Goal: Task Accomplishment & Management: Manage account settings

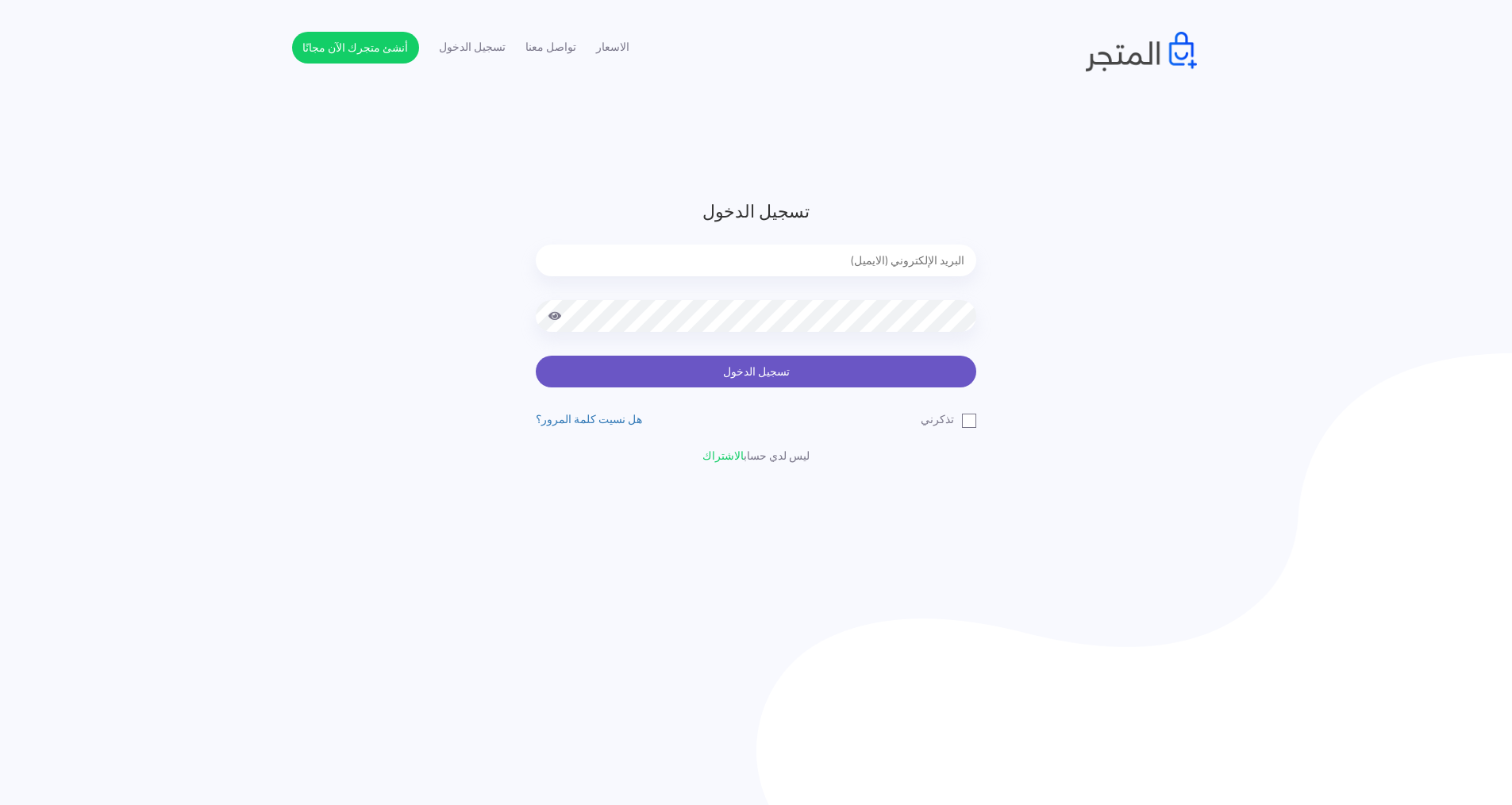
type input "[EMAIL_ADDRESS][DOMAIN_NAME]"
click at [732, 357] on button "تسجيل الدخول" at bounding box center [756, 372] width 440 height 32
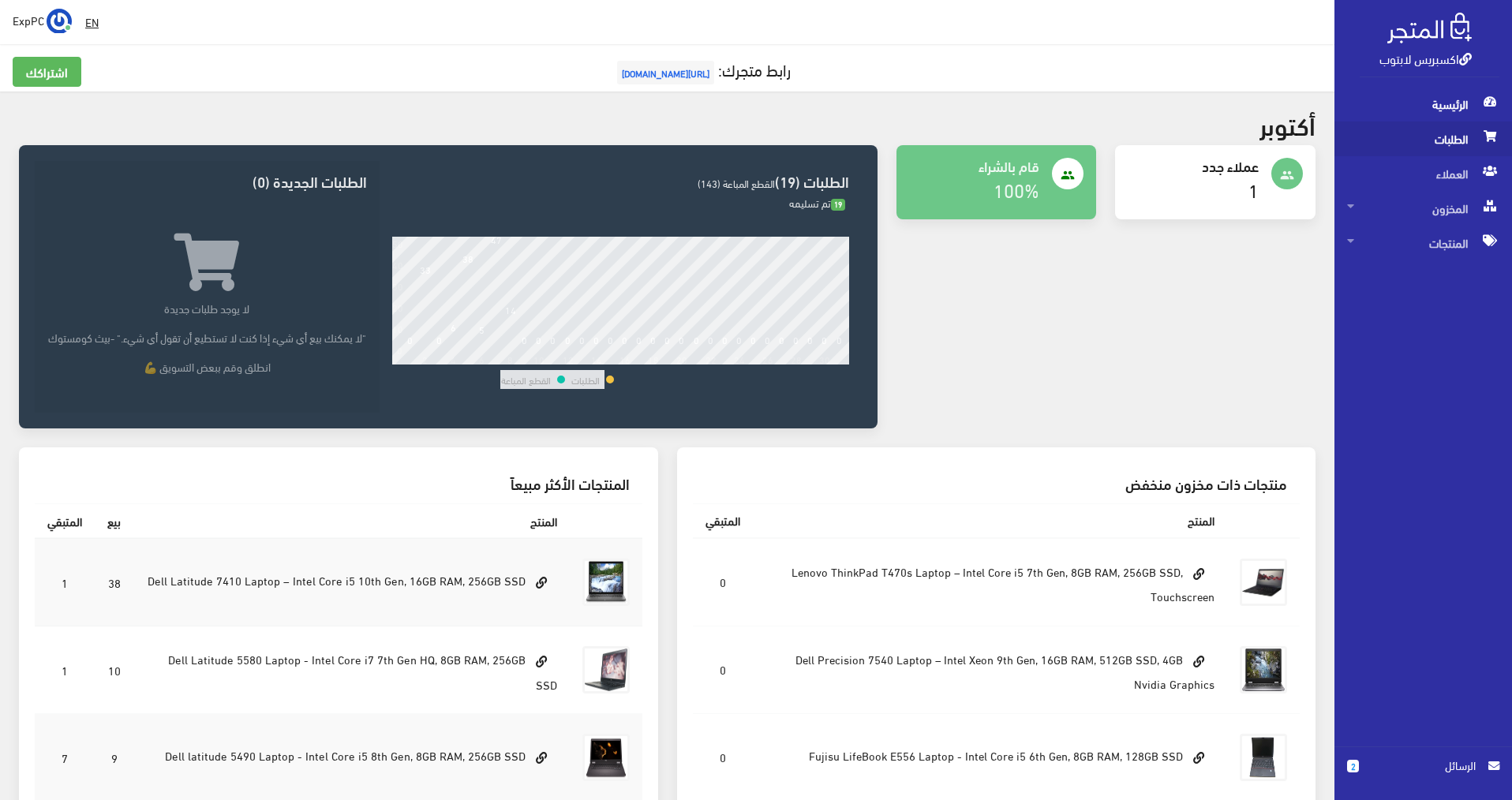
click at [1442, 148] on span "الطلبات" at bounding box center [1423, 139] width 152 height 35
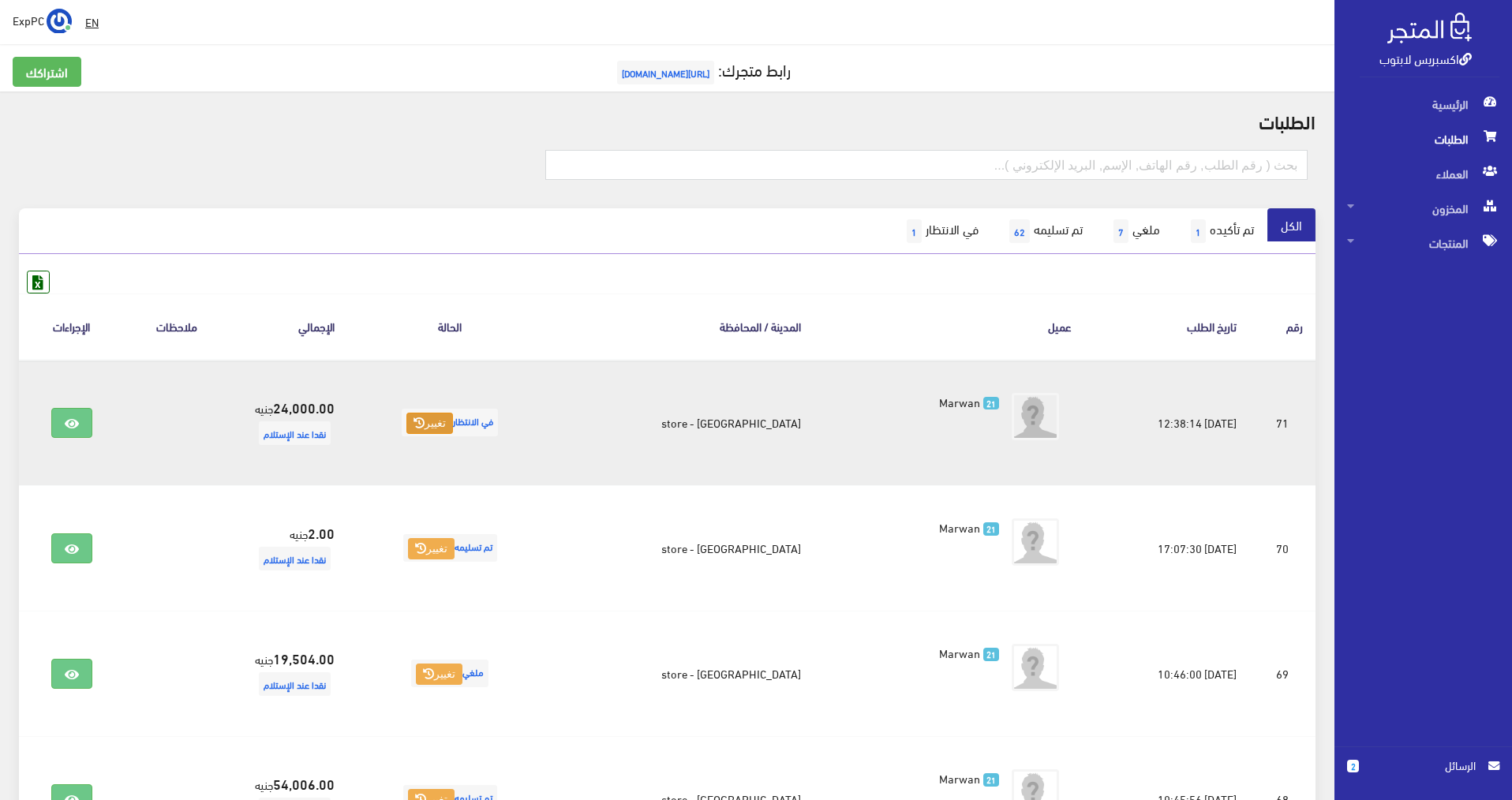
click at [443, 417] on button "تغيير" at bounding box center [429, 423] width 47 height 22
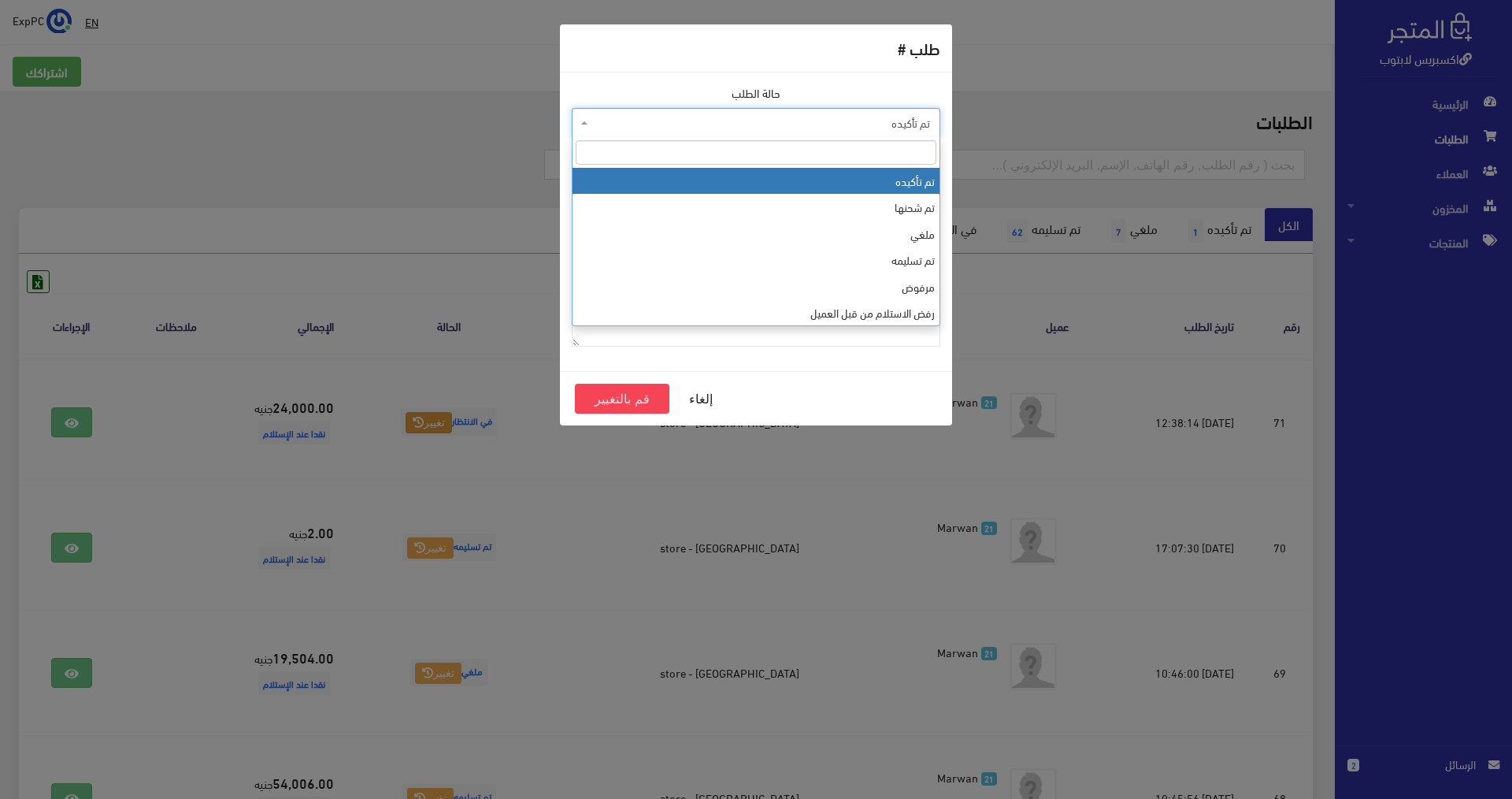
click at [834, 122] on span "تم تأكيده" at bounding box center [761, 123] width 339 height 16
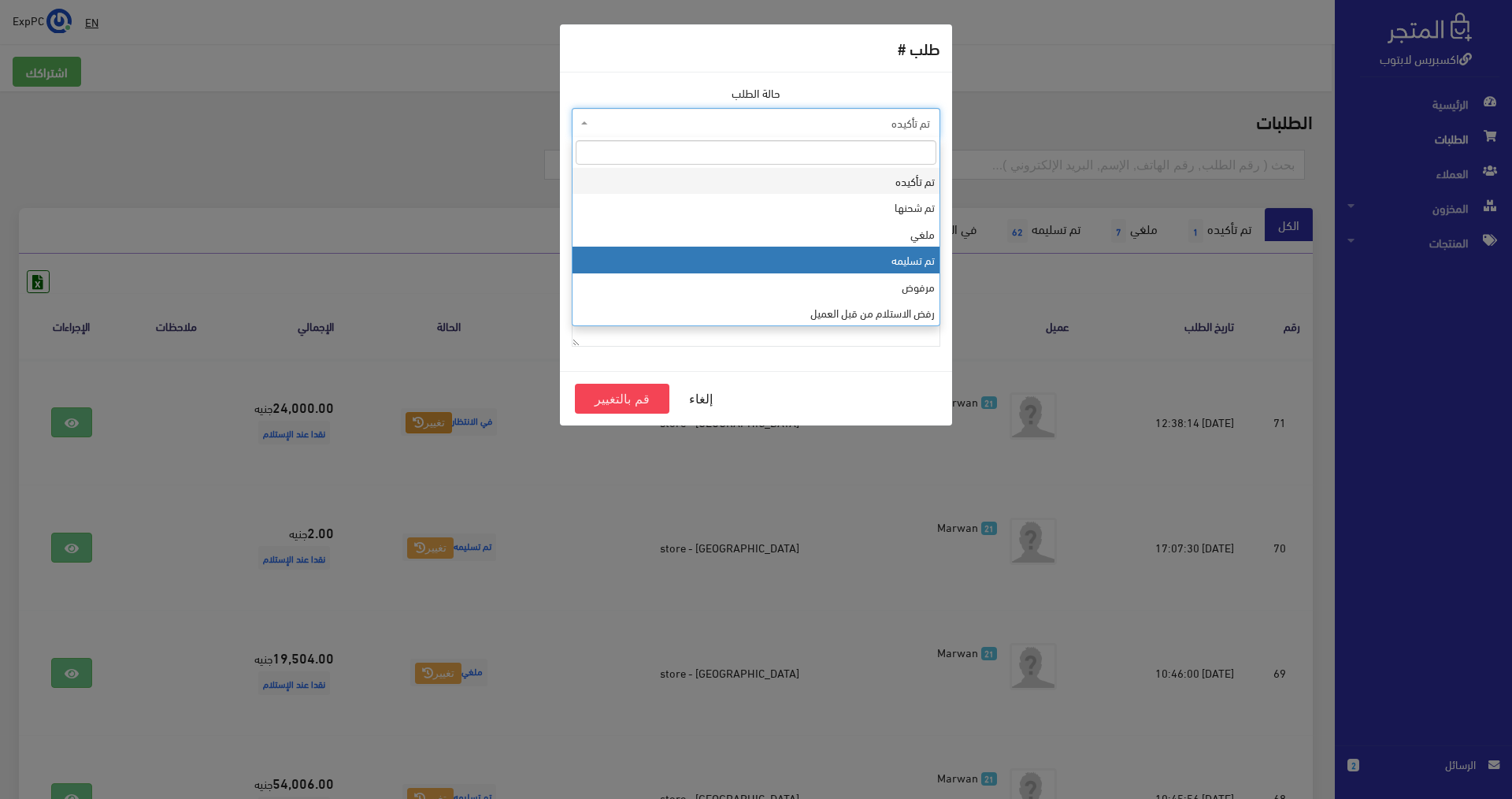
select select "4"
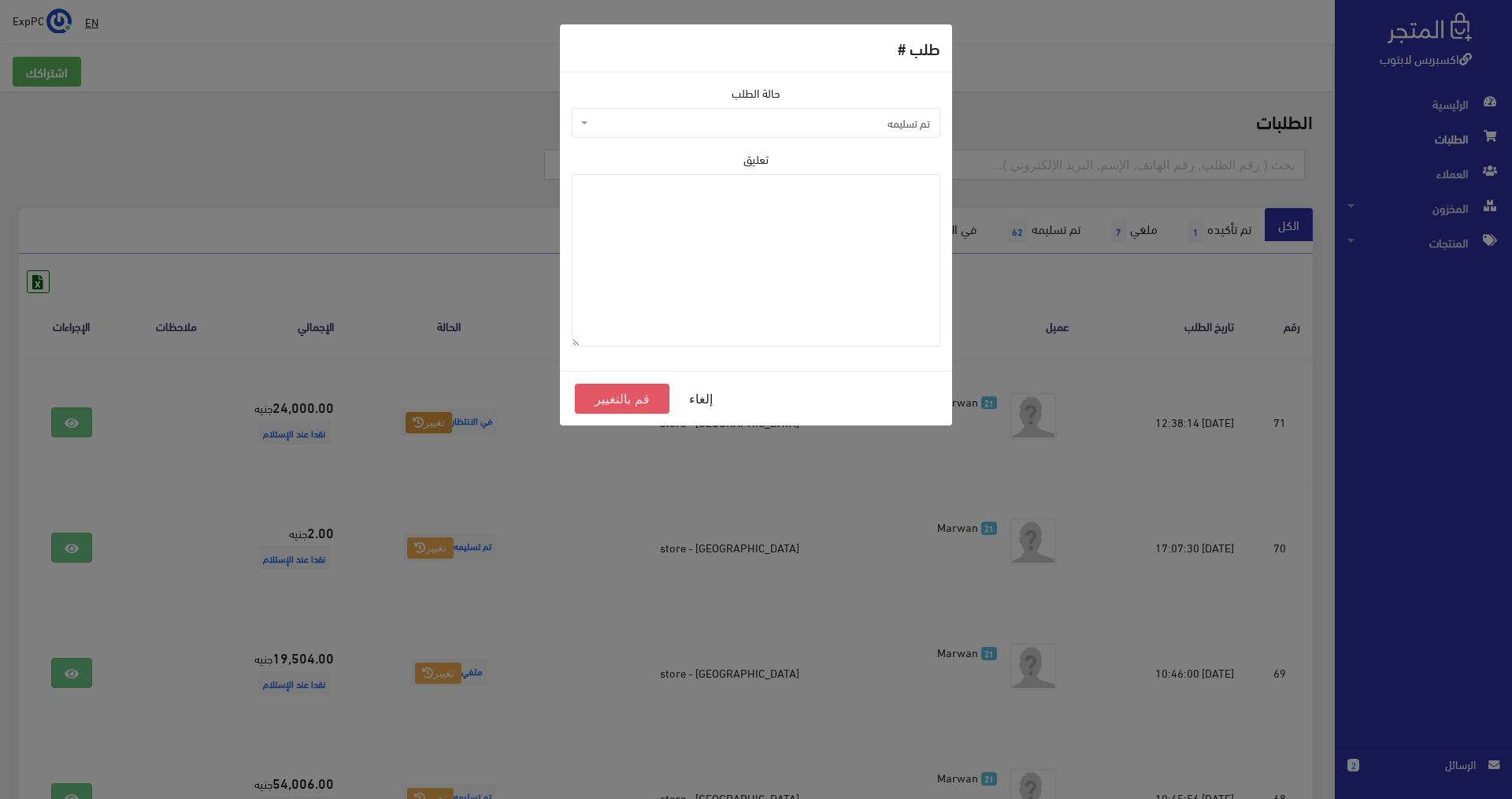
click at [628, 408] on button "قم بالتغيير" at bounding box center [622, 398] width 95 height 30
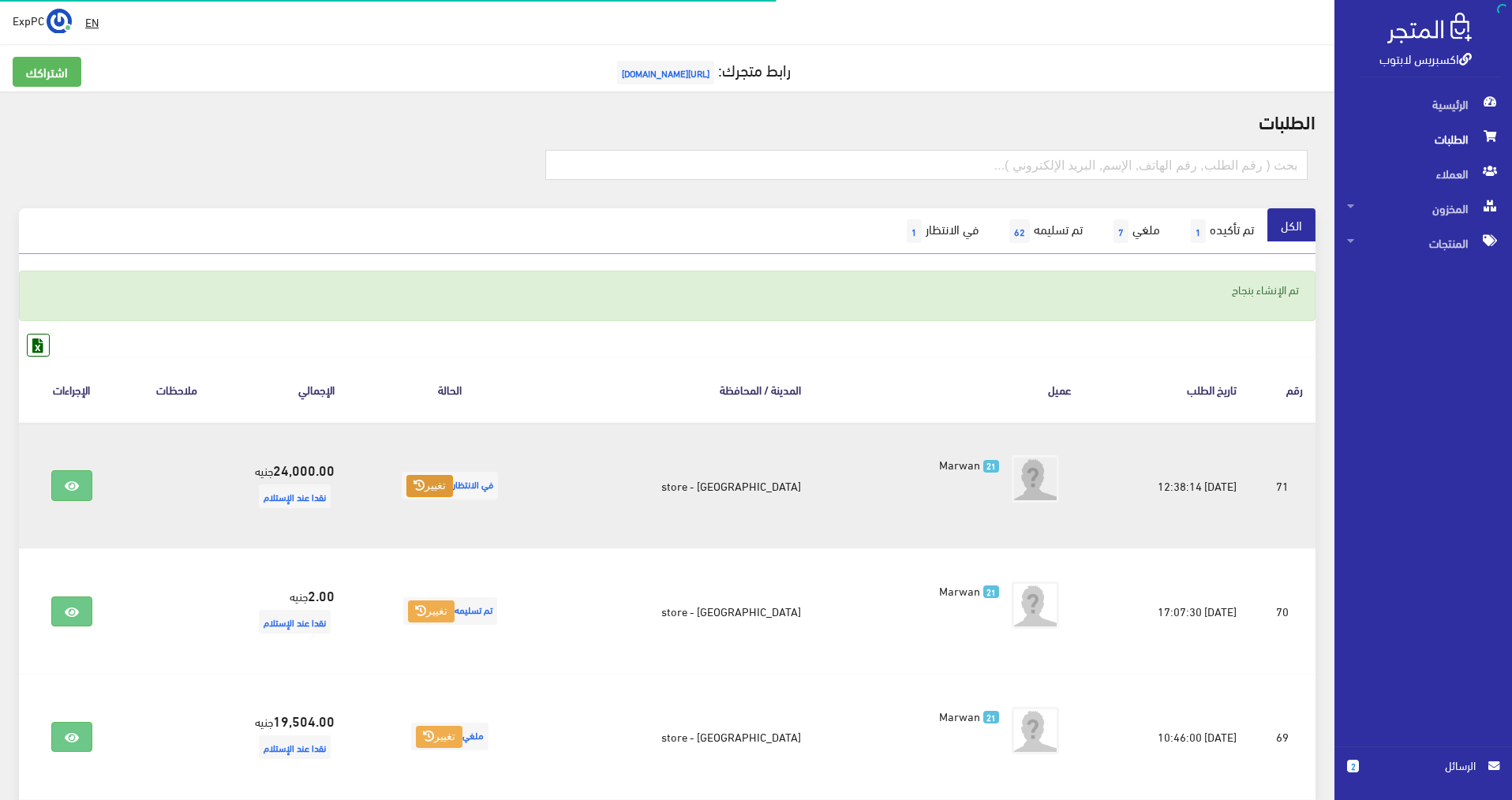
click at [453, 490] on button "تغيير" at bounding box center [429, 486] width 47 height 22
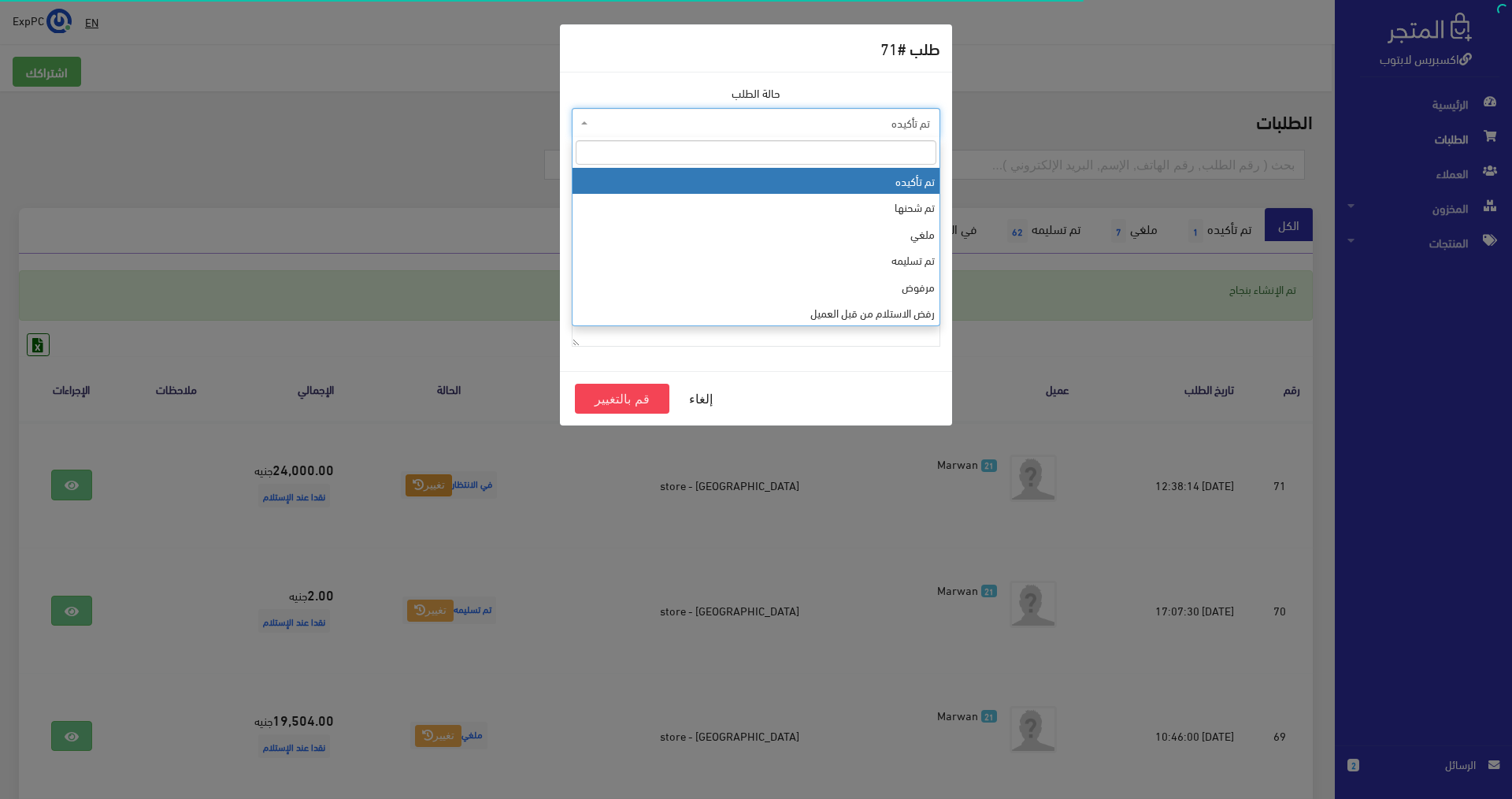
click at [870, 129] on span "تم تأكيده" at bounding box center [761, 123] width 339 height 16
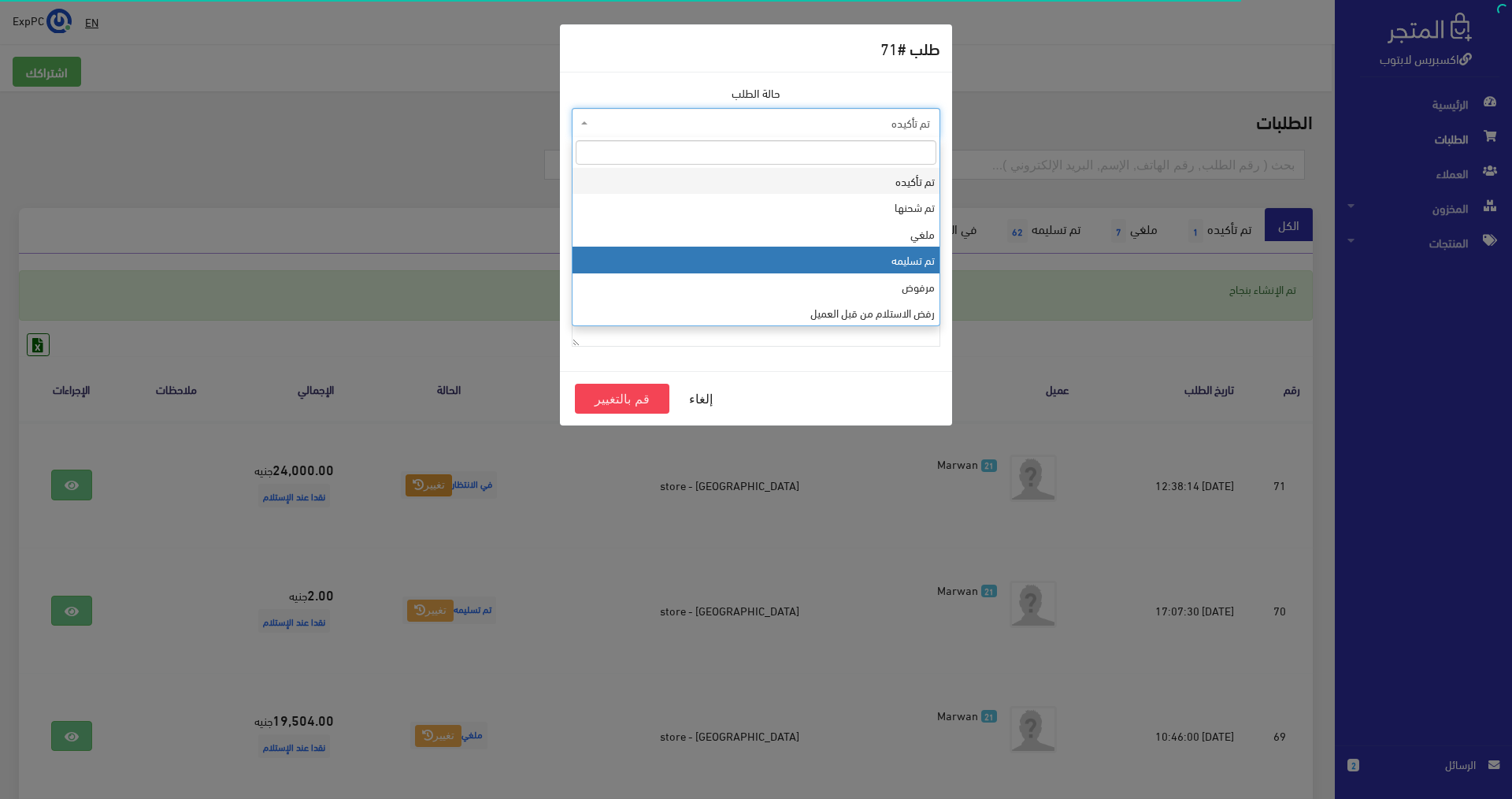
select select "4"
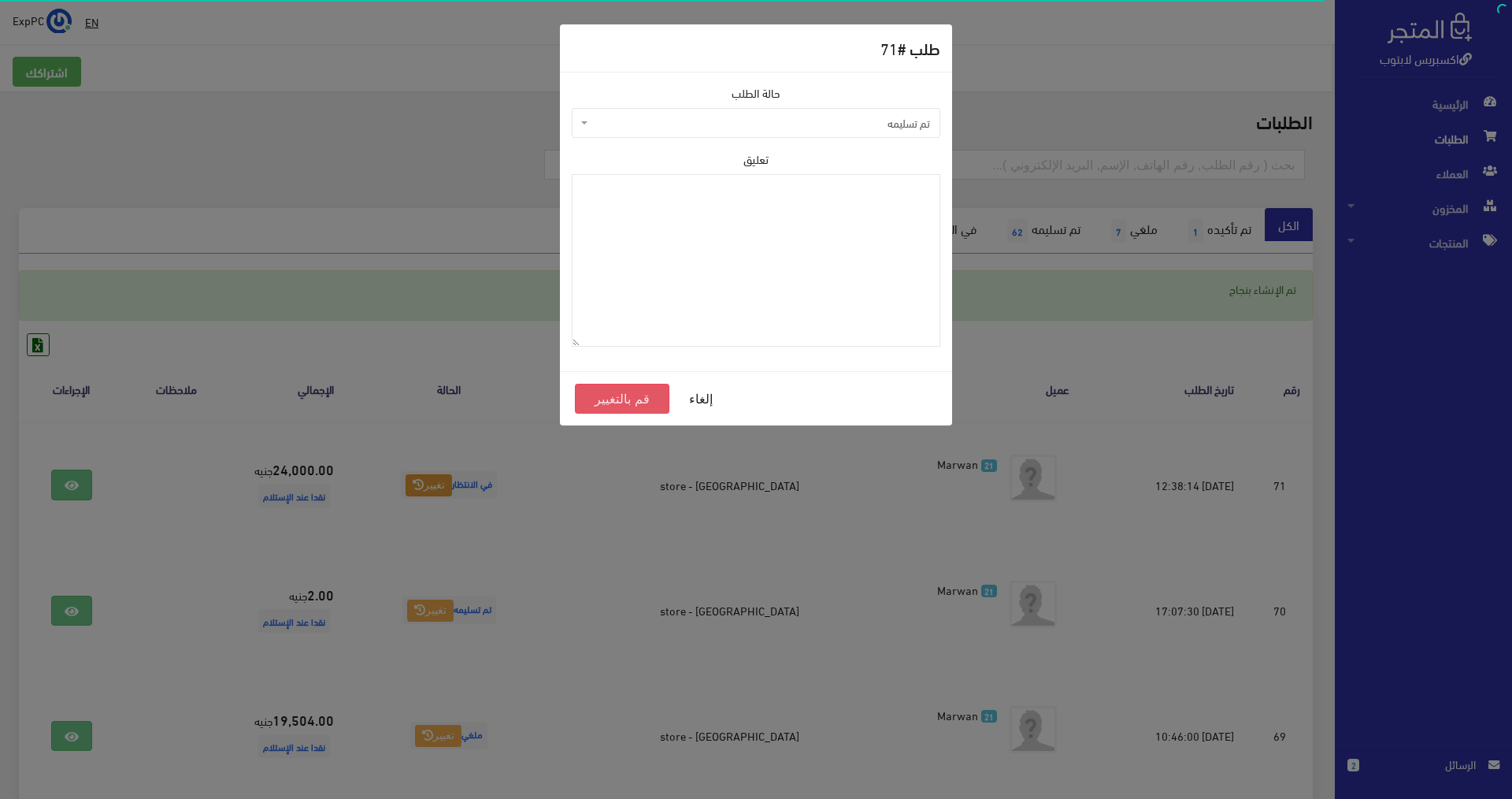
click at [632, 385] on button "قم بالتغيير" at bounding box center [622, 398] width 95 height 30
